Goal: Task Accomplishment & Management: Manage account settings

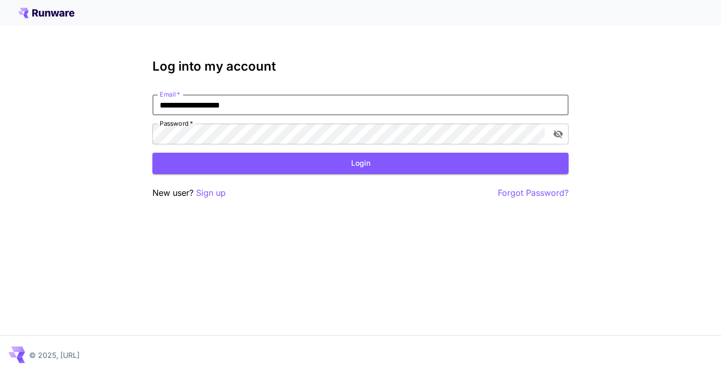
type input "**********"
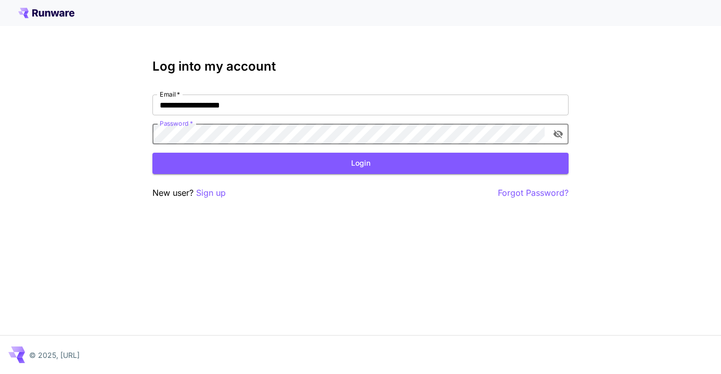
click at [360, 163] on button "Login" at bounding box center [360, 163] width 416 height 21
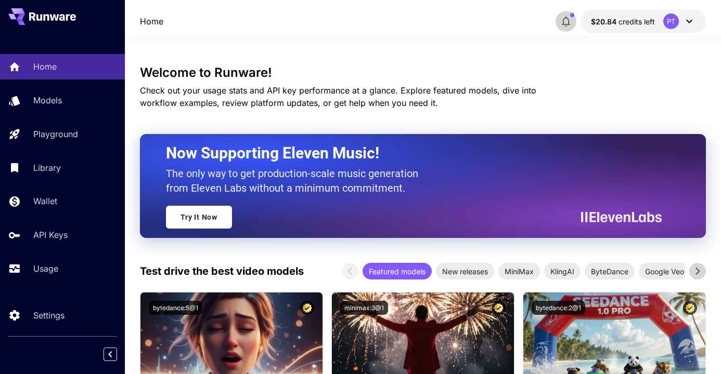
click at [565, 19] on icon "button" at bounding box center [566, 21] width 12 height 12
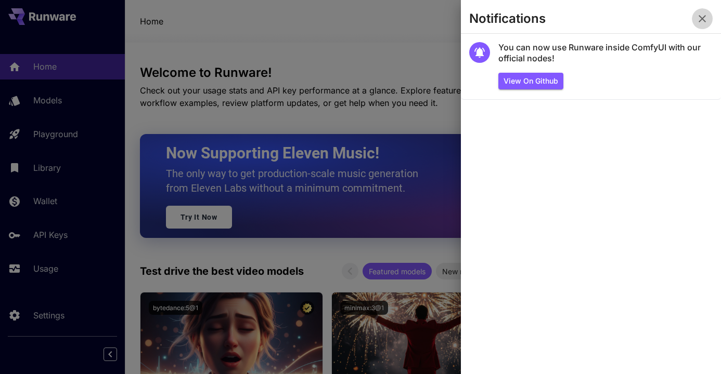
click at [704, 19] on icon "button" at bounding box center [702, 18] width 12 height 12
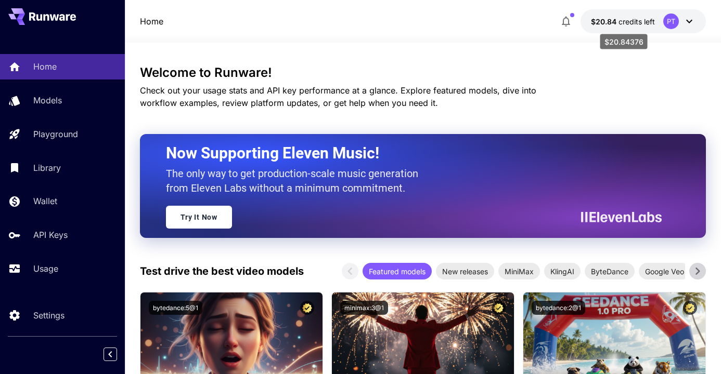
click at [620, 22] on span "credits left" at bounding box center [636, 21] width 36 height 9
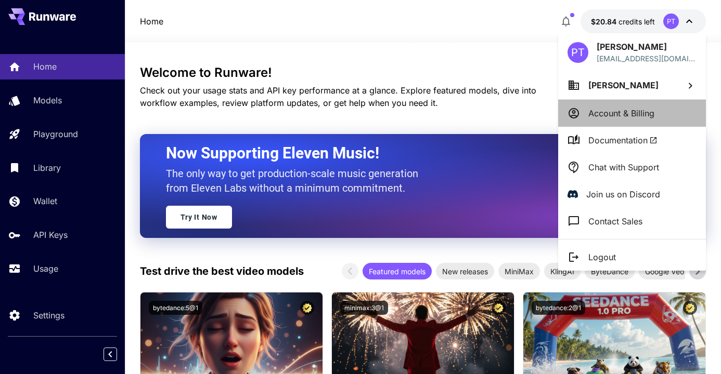
click at [611, 105] on li "Account & Billing" at bounding box center [632, 113] width 148 height 27
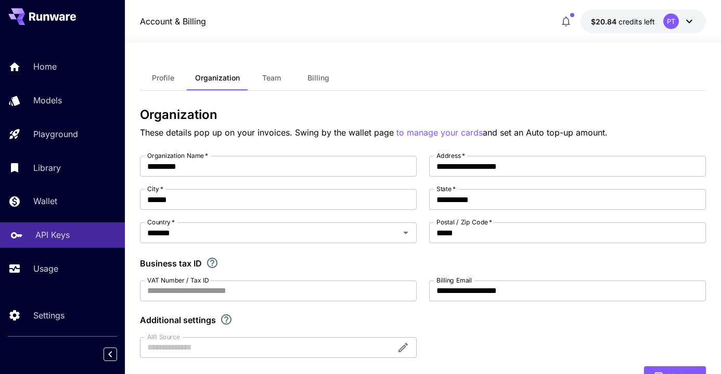
click at [47, 229] on p "API Keys" at bounding box center [52, 235] width 34 height 12
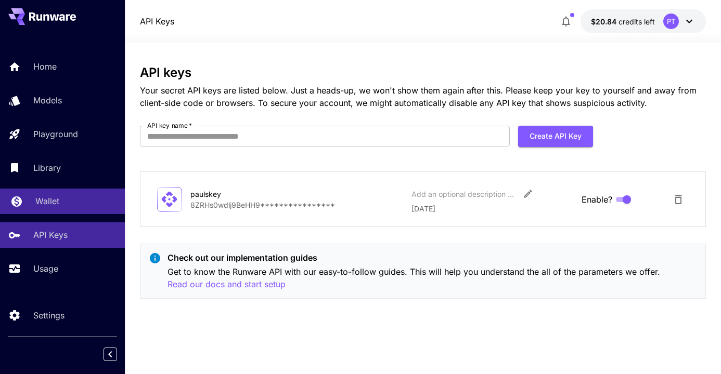
click at [53, 208] on link "Wallet" at bounding box center [62, 201] width 125 height 25
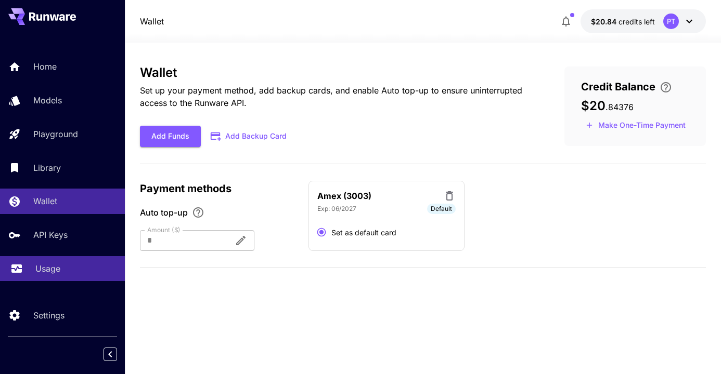
click at [46, 270] on p "Usage" at bounding box center [47, 269] width 25 height 12
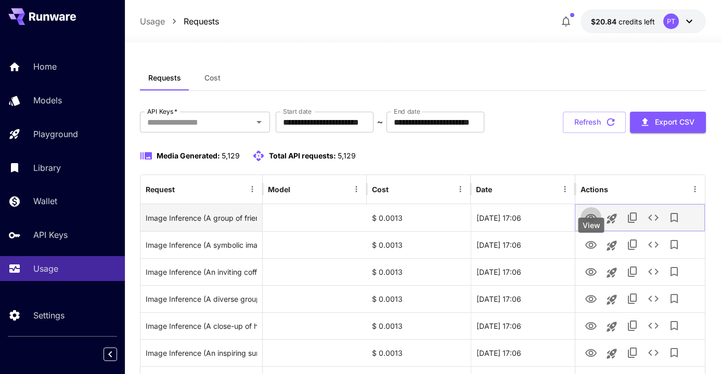
click at [590, 225] on icon "View" at bounding box center [591, 218] width 12 height 12
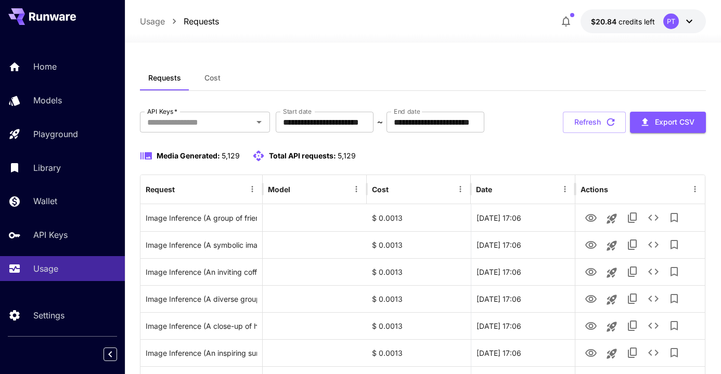
click at [687, 21] on icon at bounding box center [689, 22] width 6 height 4
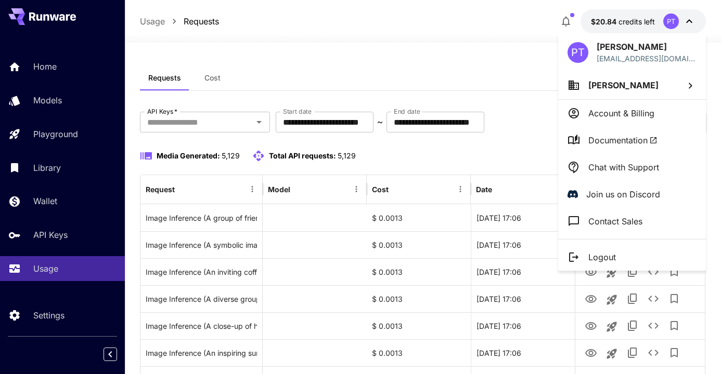
click at [590, 257] on p "Logout" at bounding box center [602, 257] width 28 height 12
